Goal: Task Accomplishment & Management: Use online tool/utility

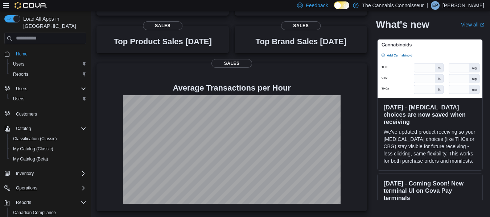
scroll to position [43, 0]
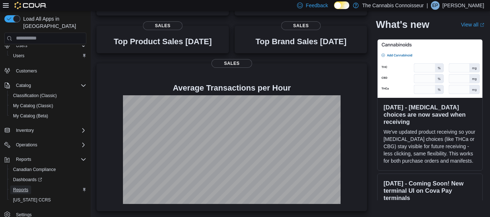
click at [24, 187] on span "Reports" at bounding box center [20, 190] width 15 height 6
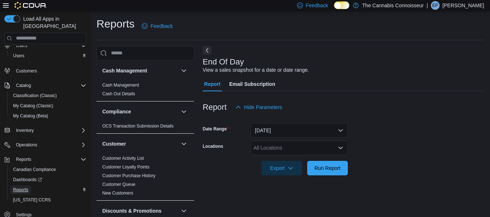
scroll to position [12, 0]
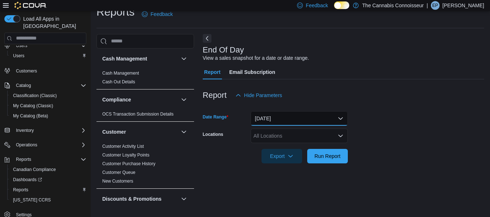
click at [339, 123] on button "Today" at bounding box center [299, 118] width 97 height 15
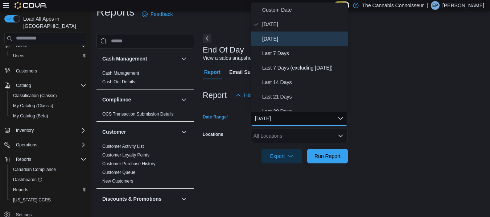
click at [281, 37] on span "Yesterday" at bounding box center [303, 38] width 83 height 9
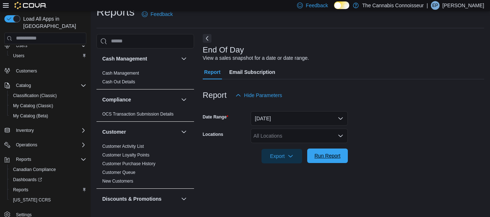
click at [325, 154] on span "Run Report" at bounding box center [327, 155] width 26 height 7
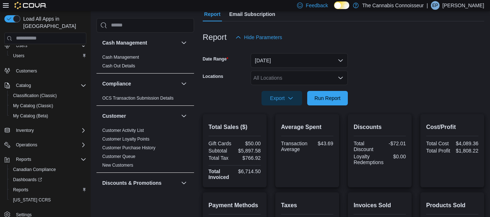
scroll to position [69, 0]
drag, startPoint x: 305, startPoint y: 69, endPoint x: 307, endPoint y: 57, distance: 12.2
click at [307, 57] on form "Date Range Yesterday Locations All Locations Export Run Report" at bounding box center [343, 75] width 281 height 61
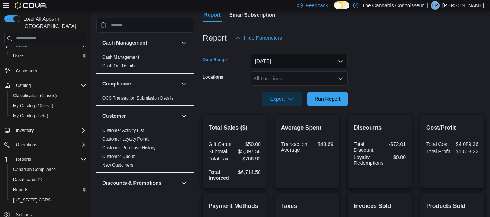
click at [307, 57] on button "Yesterday" at bounding box center [299, 61] width 97 height 15
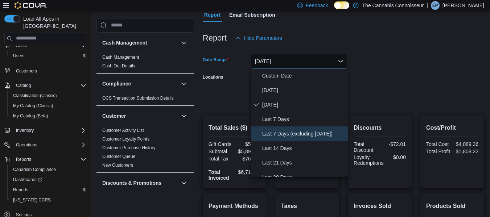
click at [283, 133] on span "Last 7 Days (excluding today)" at bounding box center [303, 133] width 83 height 9
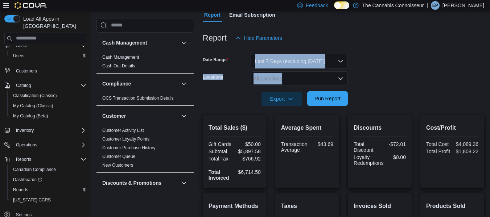
click at [329, 100] on span "Run Report" at bounding box center [327, 98] width 26 height 7
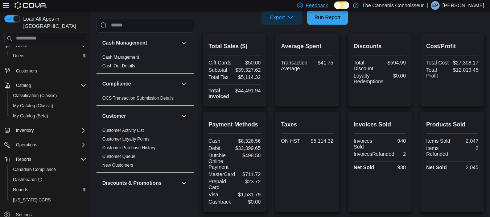
scroll to position [150, 0]
